Goal: Task Accomplishment & Management: Manage account settings

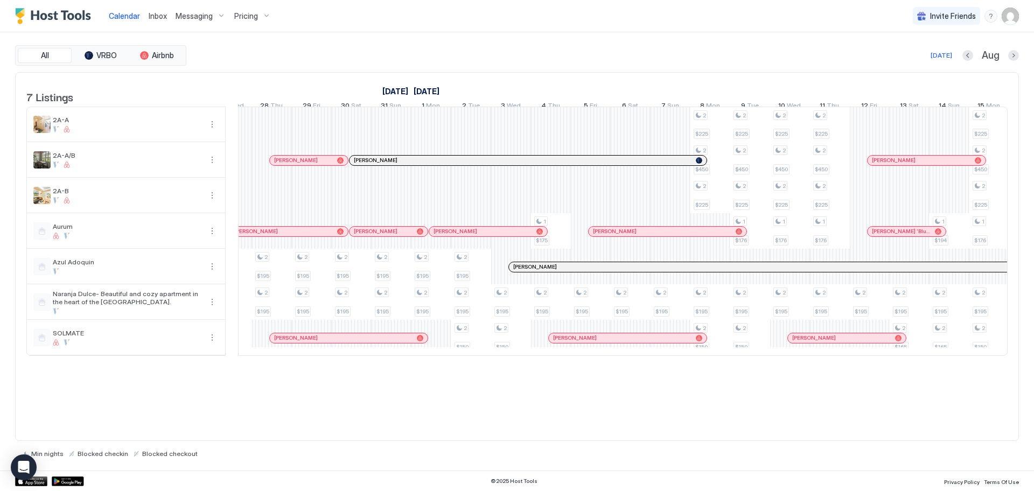
click at [192, 15] on span "Messaging" at bounding box center [194, 16] width 37 height 10
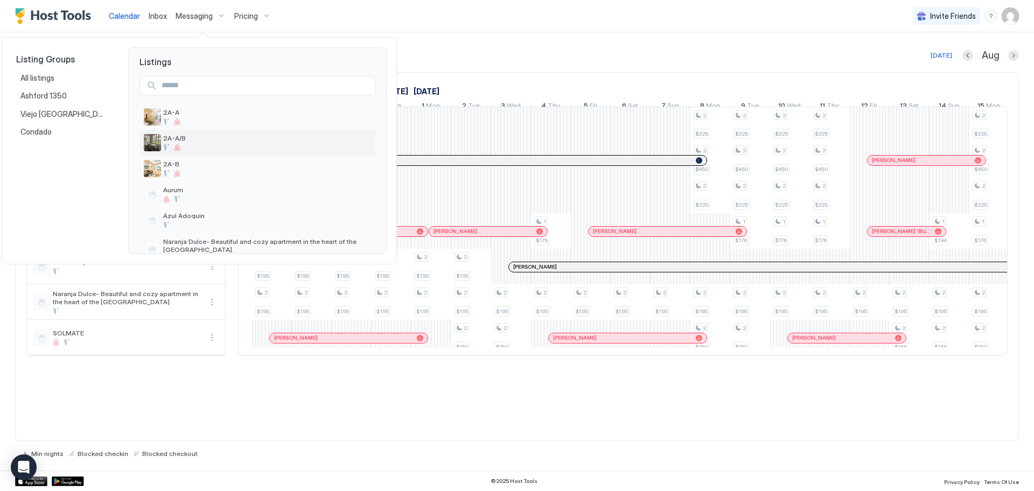
click at [204, 142] on span "2A-A/B" at bounding box center [267, 138] width 208 height 8
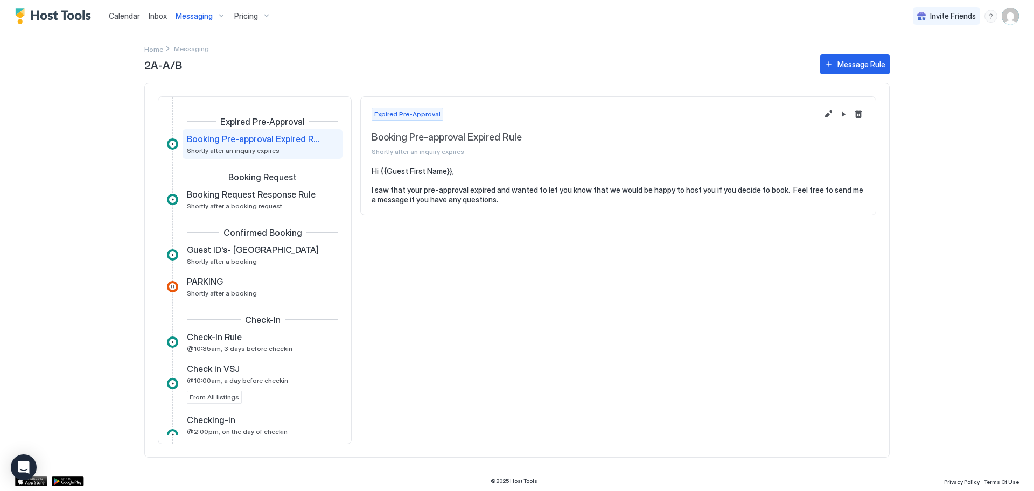
scroll to position [11, 0]
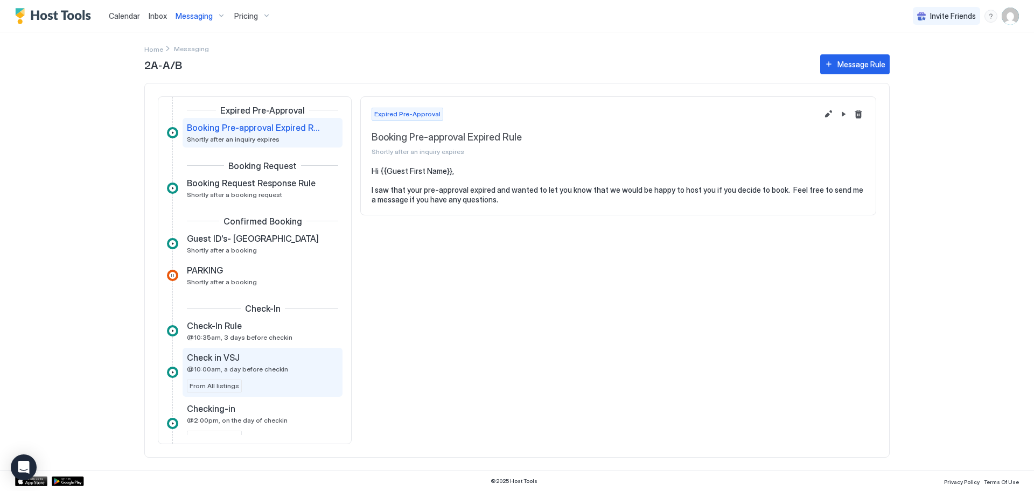
click at [235, 355] on span "Check in VSJ" at bounding box center [213, 357] width 53 height 11
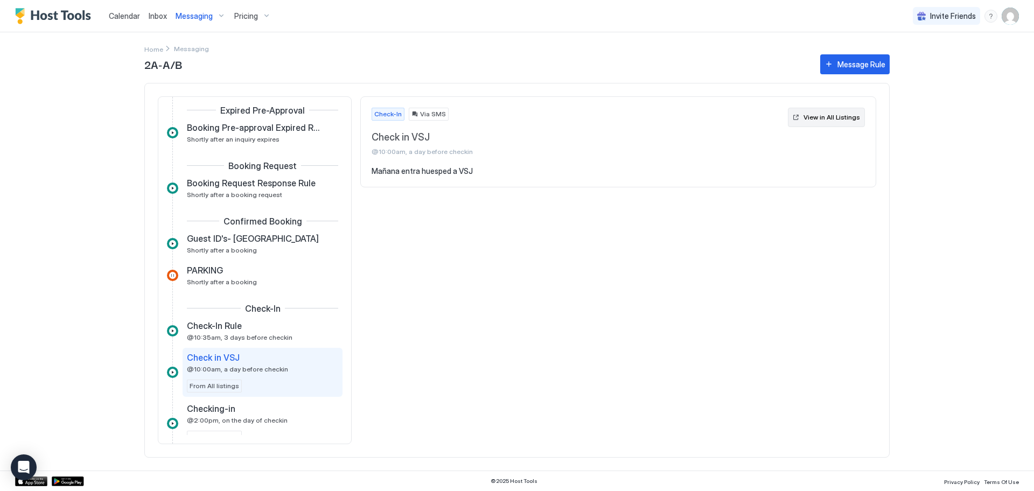
click at [820, 122] on div "View in All Listings" at bounding box center [831, 118] width 57 height 10
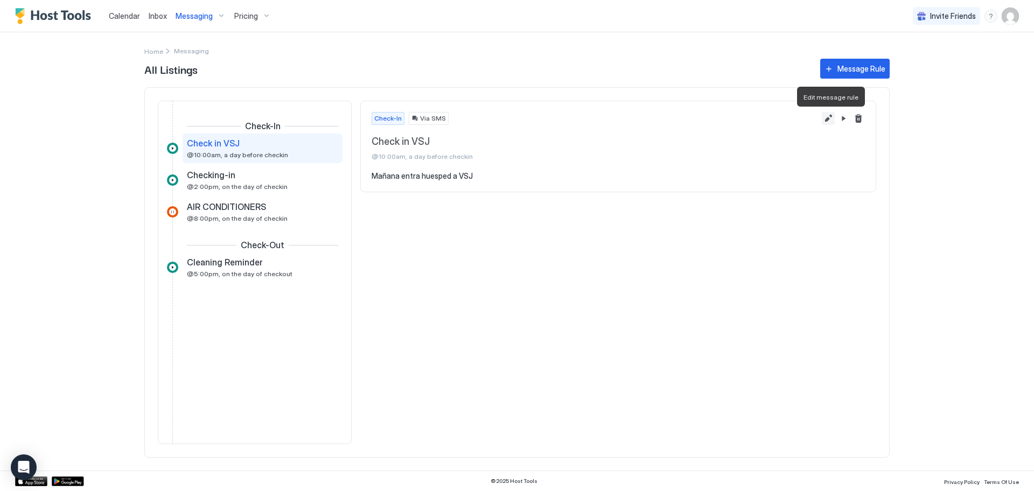
click at [829, 118] on button "Edit message rule" at bounding box center [828, 118] width 13 height 13
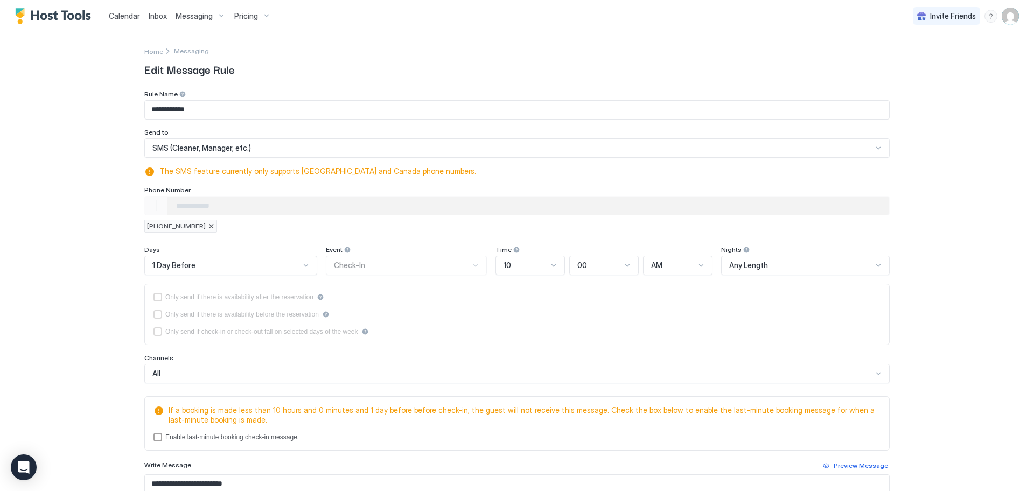
type input "**********"
type textarea "**********"
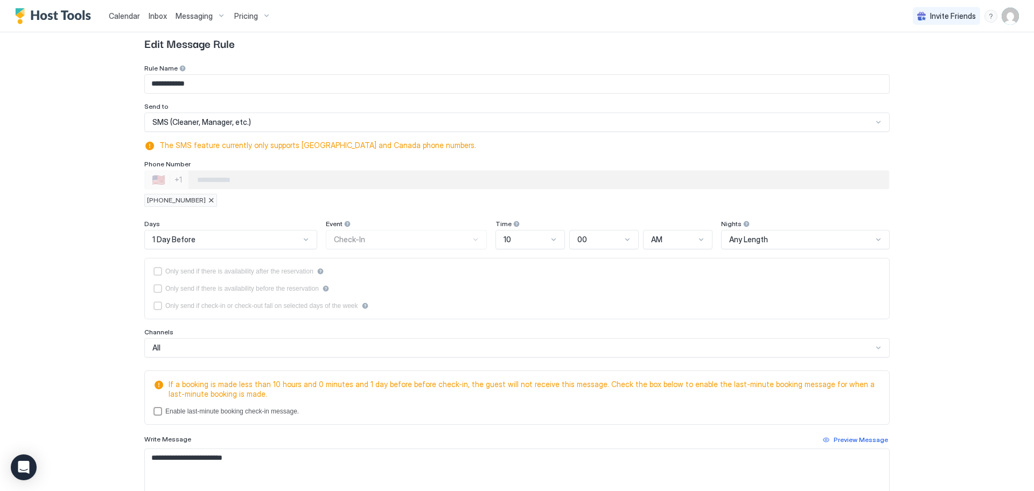
scroll to position [58, 0]
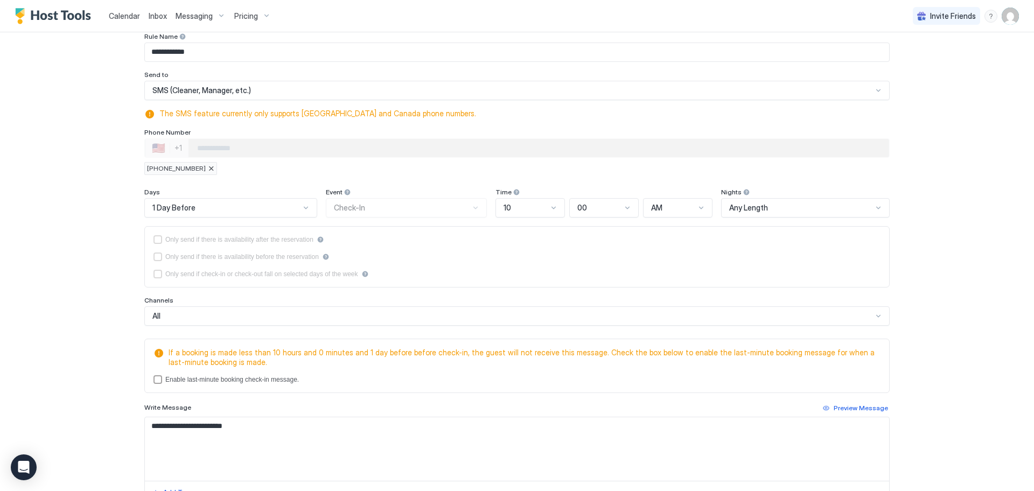
click at [876, 317] on div at bounding box center [878, 316] width 9 height 9
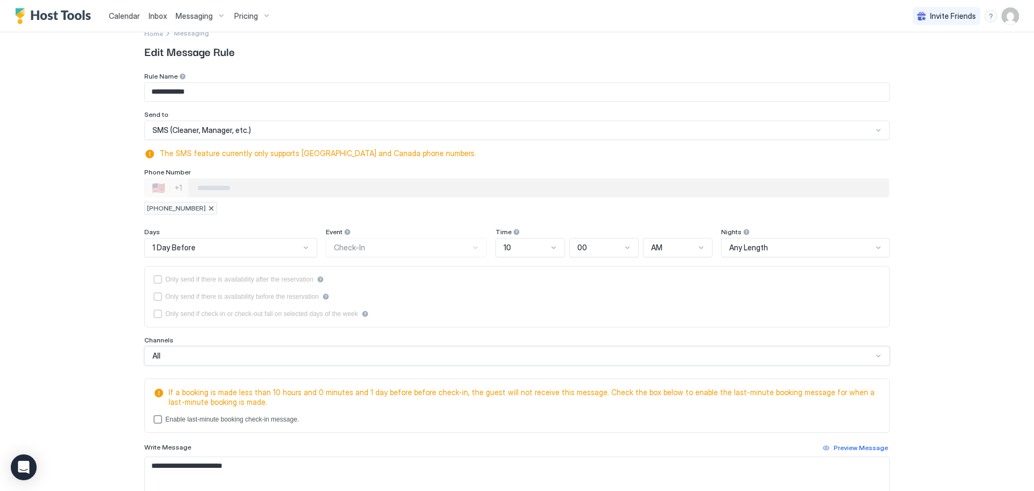
scroll to position [0, 0]
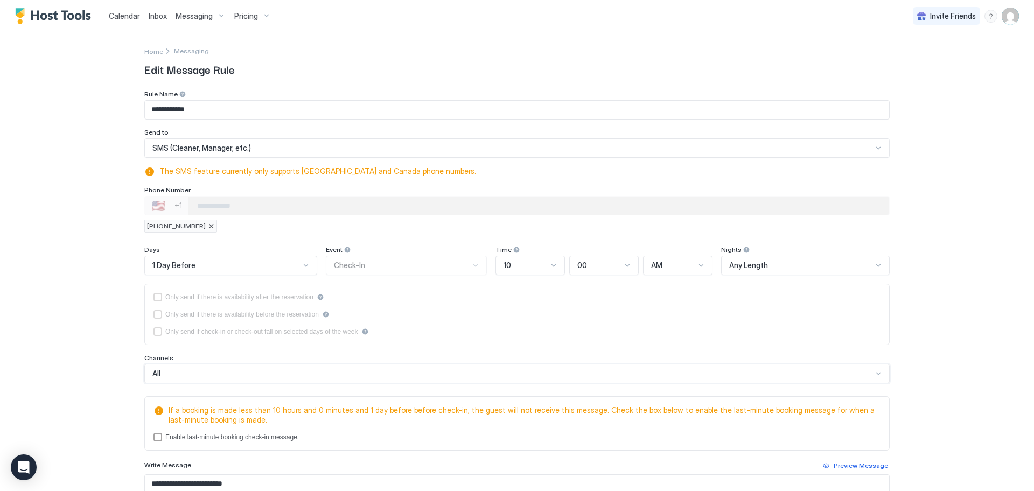
click at [875, 374] on div "All" at bounding box center [516, 373] width 745 height 19
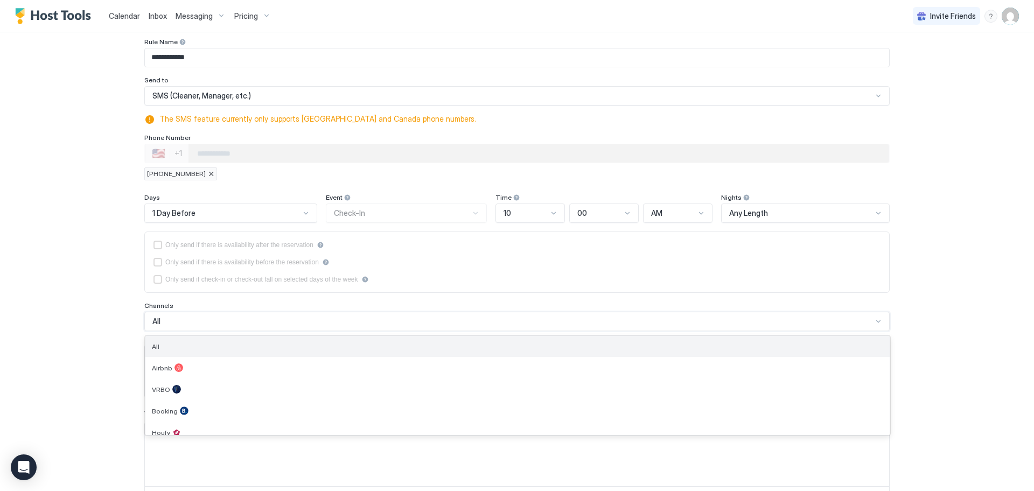
click at [169, 346] on div "All" at bounding box center [517, 346] width 731 height 8
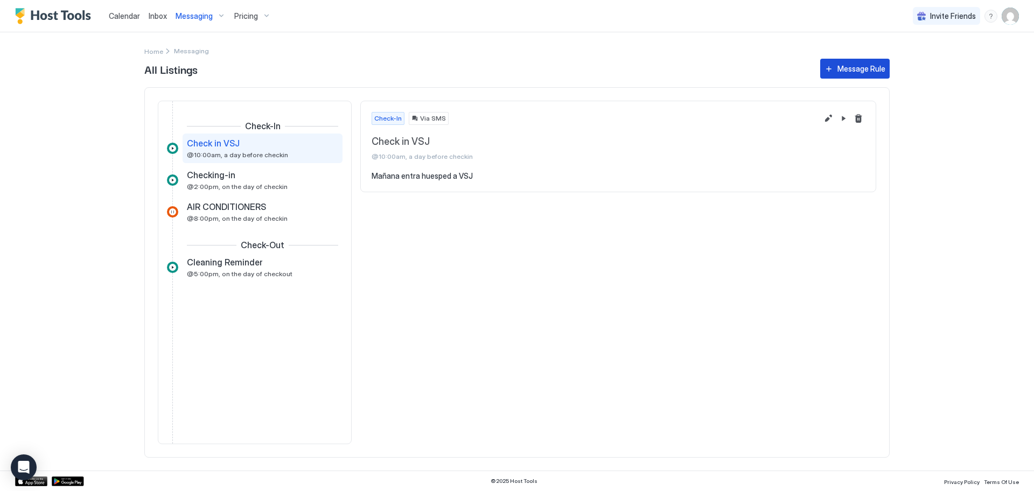
click at [844, 67] on div "Message Rule" at bounding box center [861, 68] width 48 height 11
click at [857, 121] on button "Delete message rule" at bounding box center [858, 118] width 13 height 13
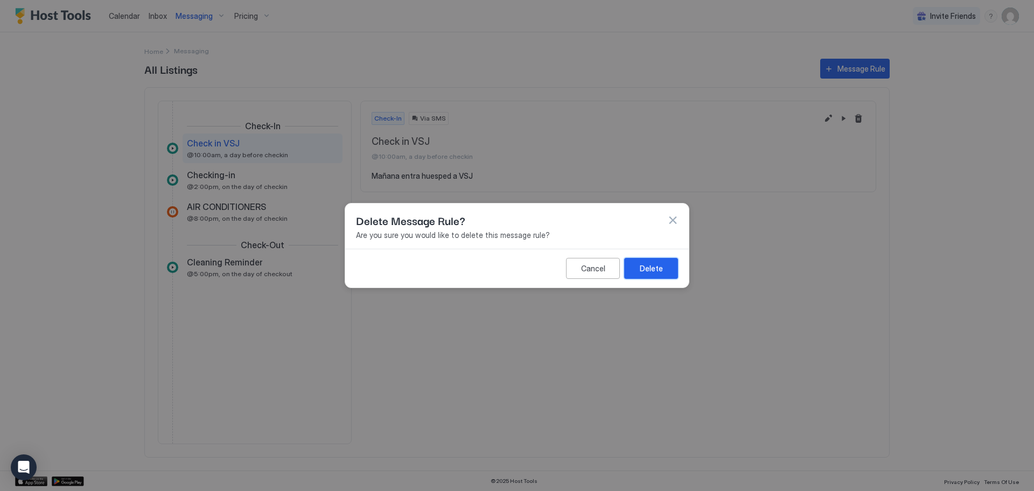
click at [654, 268] on div "Delete" at bounding box center [651, 268] width 23 height 11
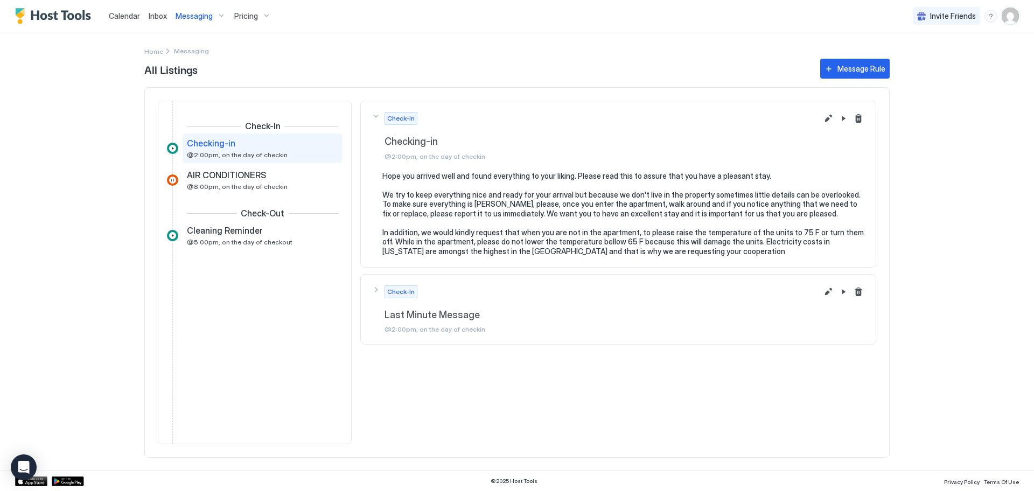
click at [240, 151] on span "@2:00pm, on the day of checkin" at bounding box center [237, 155] width 101 height 8
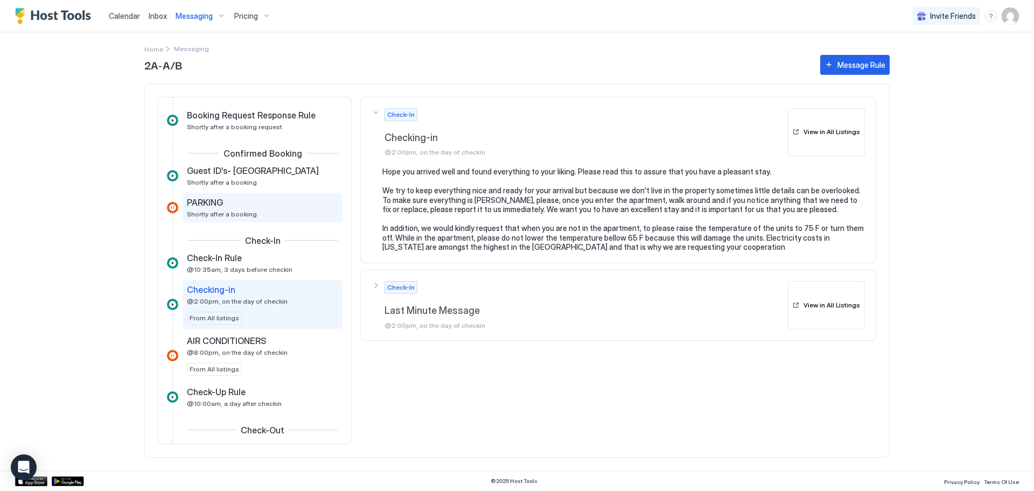
scroll to position [62, 0]
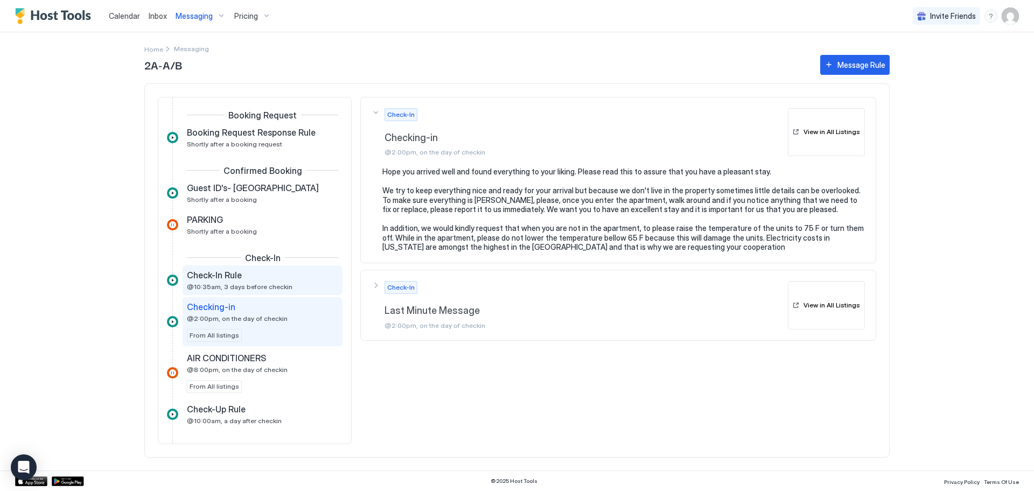
click at [284, 276] on div "Check-In Rule" at bounding box center [255, 275] width 136 height 11
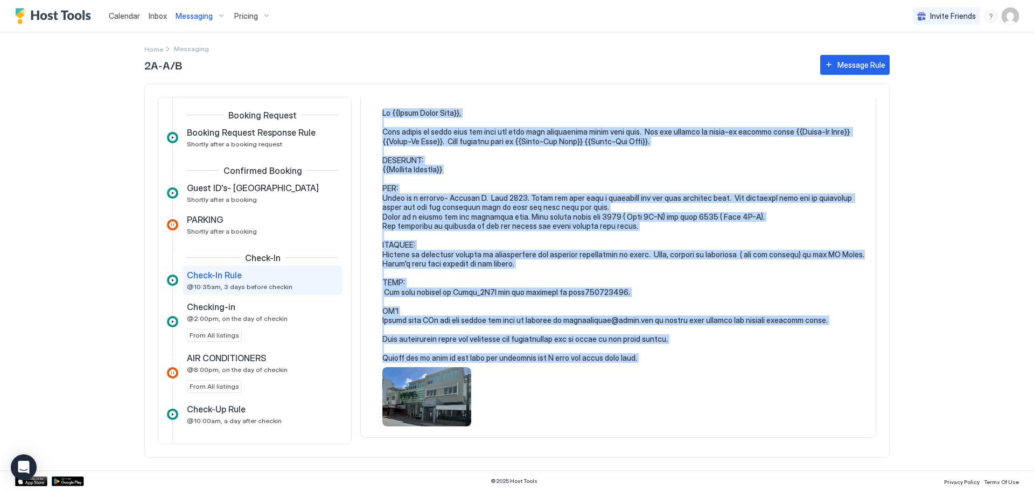
scroll to position [130, 0]
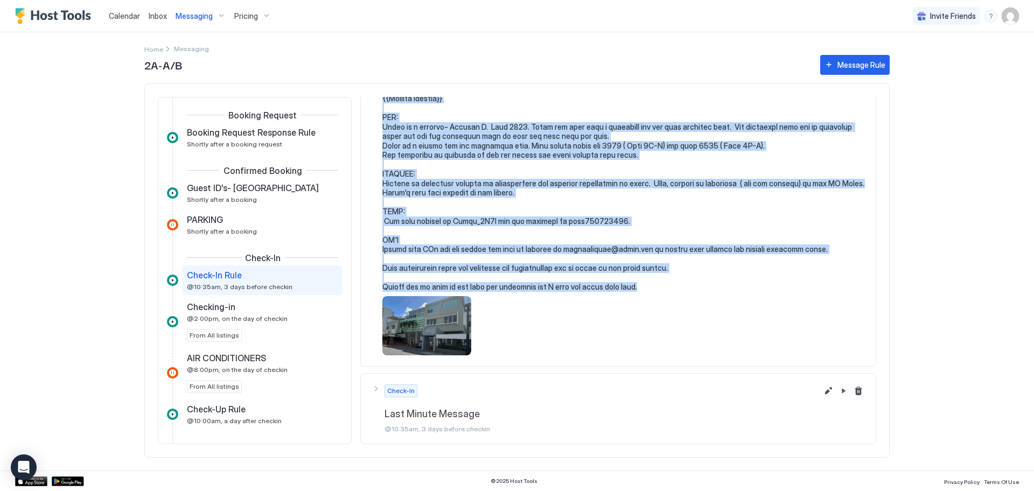
drag, startPoint x: 382, startPoint y: 170, endPoint x: 499, endPoint y: 350, distance: 214.9
click at [499, 351] on div at bounding box center [617, 196] width 493 height 318
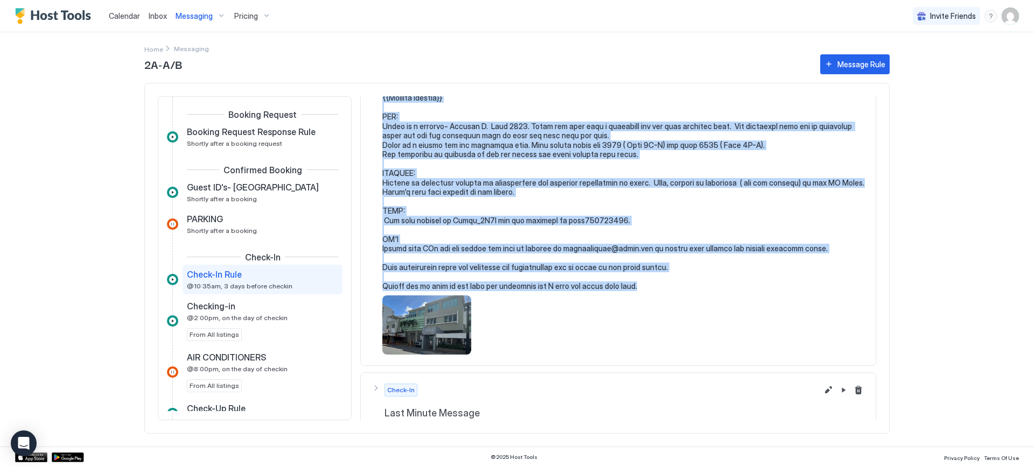
copy pre "Hi {{Guest First Name}}, Just wanted to touch base and give you some more infor…"
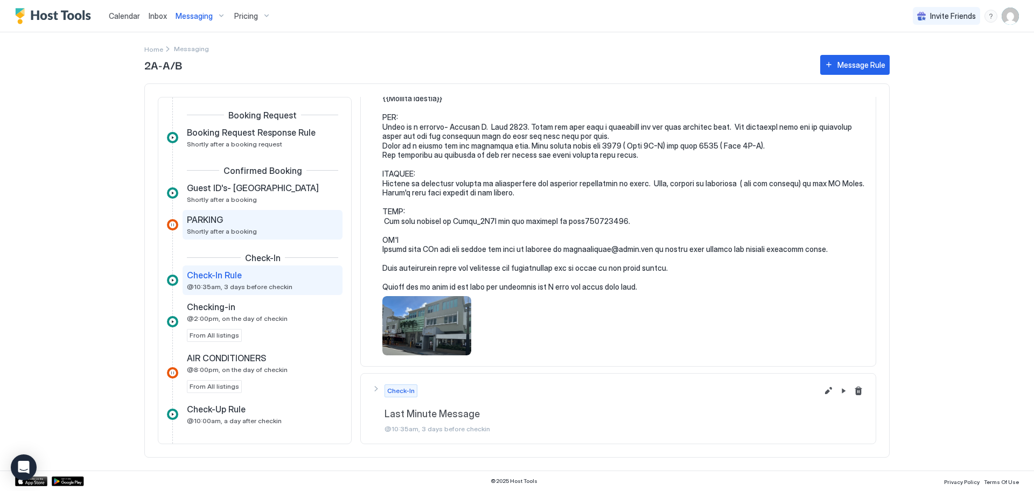
click at [217, 230] on span "Shortly after a booking" at bounding box center [222, 231] width 70 height 8
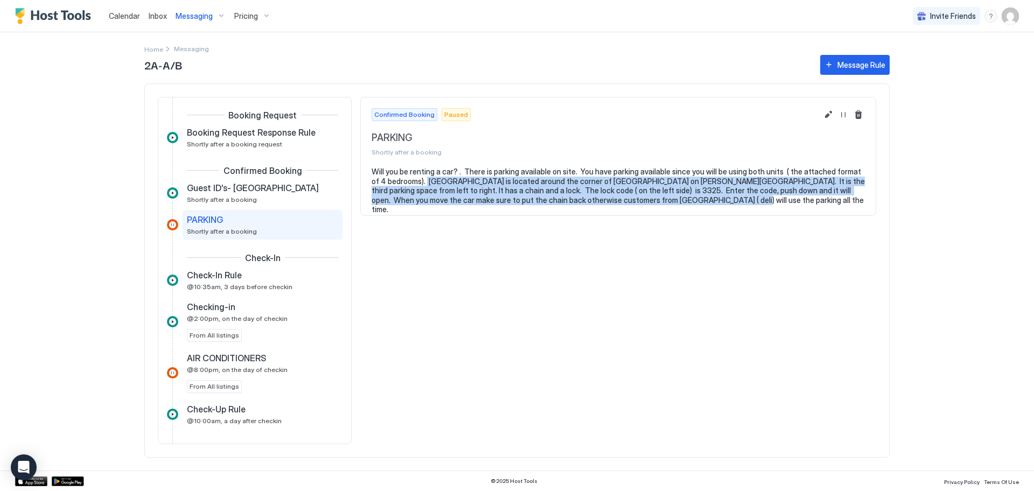
drag, startPoint x: 412, startPoint y: 180, endPoint x: 603, endPoint y: 208, distance: 193.2
click at [603, 208] on section "Will you be renting a car? . There is parking available on site. You have parki…" at bounding box center [618, 196] width 515 height 58
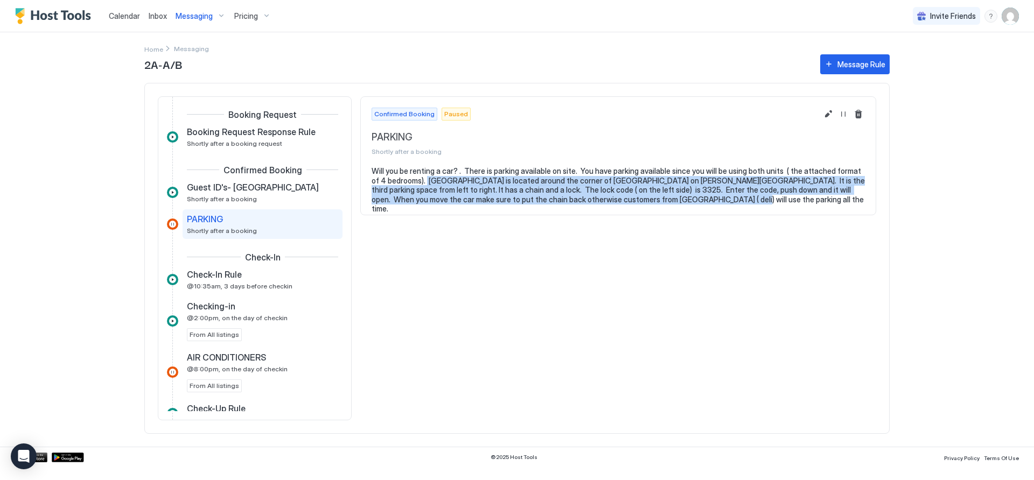
copy pre "Parking is located around the corner of [GEOGRAPHIC_DATA] on [PERSON_NAME][GEOG…"
